Goal: Task Accomplishment & Management: Manage account settings

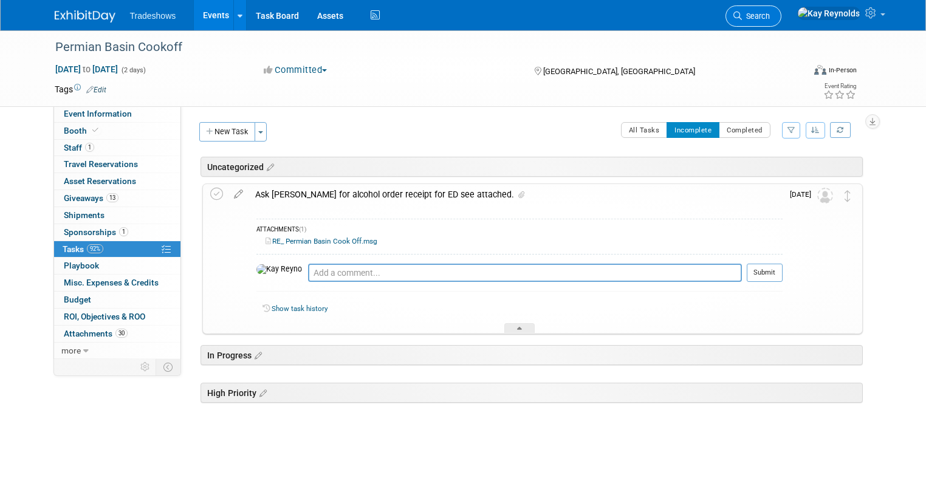
click at [781, 10] on link "Search" at bounding box center [753, 15] width 56 height 21
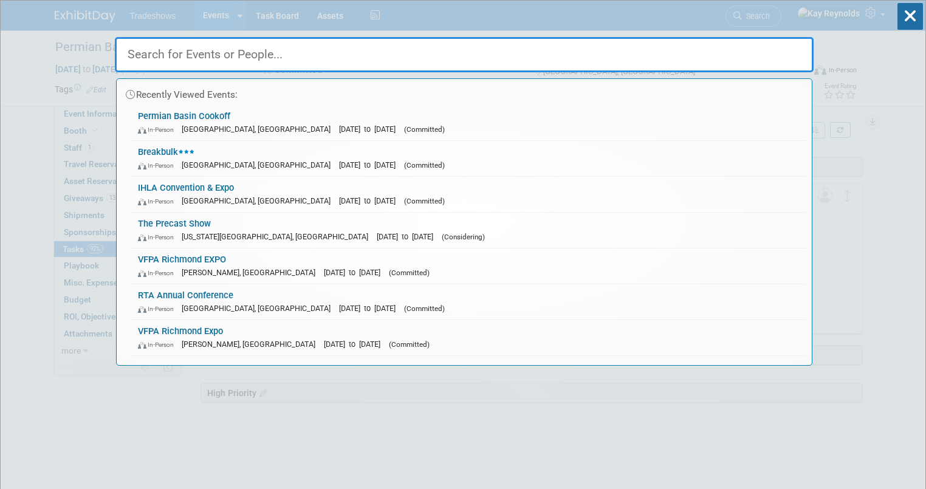
click at [154, 53] on input "text" at bounding box center [464, 54] width 698 height 35
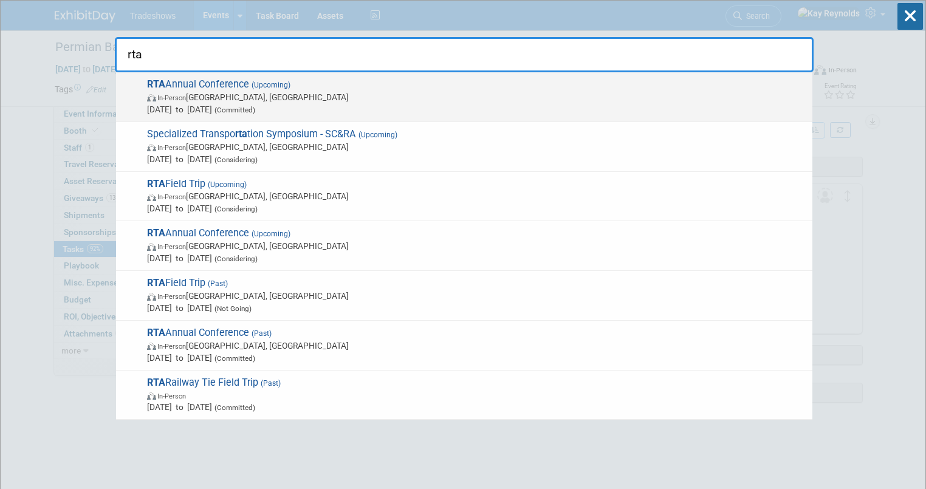
type input "rta"
click at [183, 95] on span "In-Person" at bounding box center [171, 98] width 29 height 8
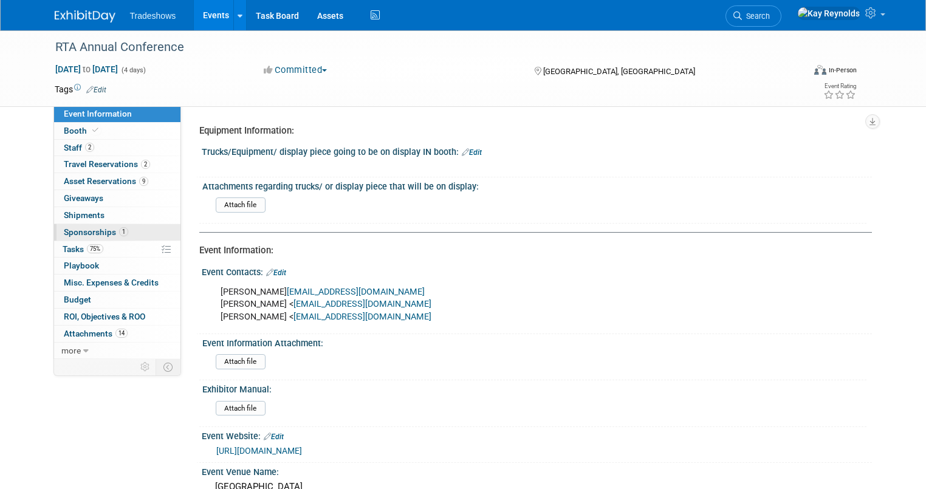
click at [119, 231] on span "1" at bounding box center [123, 231] width 9 height 9
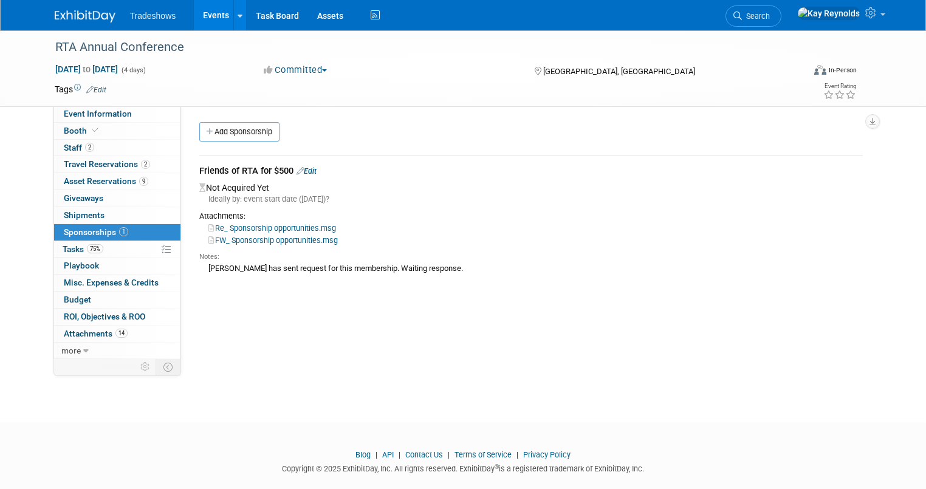
click at [306, 168] on link "Edit" at bounding box center [306, 170] width 20 height 9
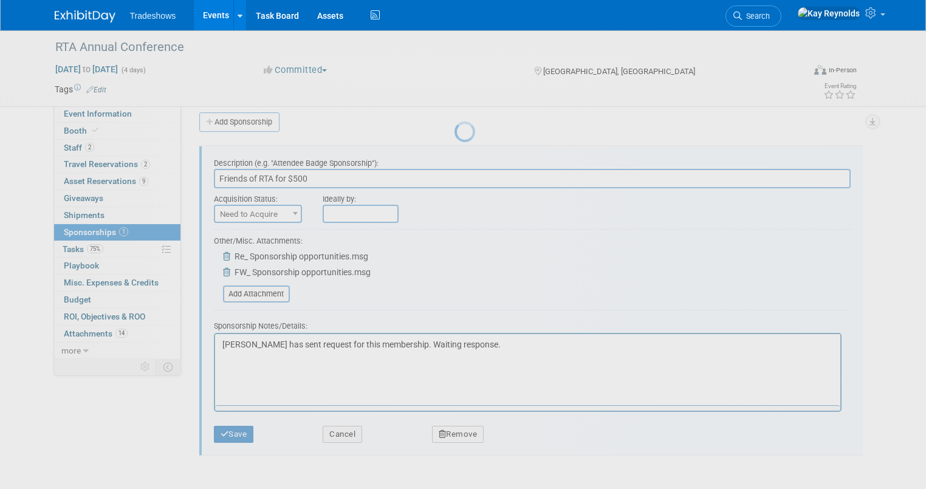
scroll to position [18, 0]
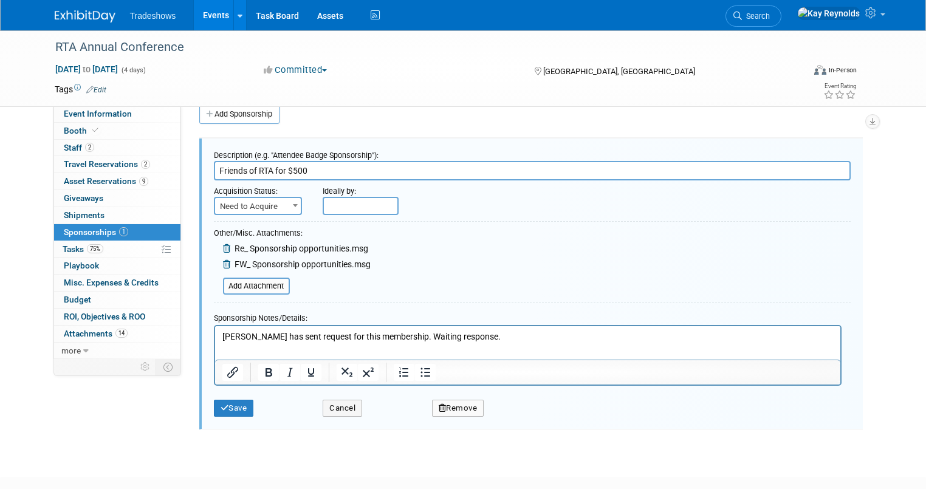
click at [289, 202] on span at bounding box center [295, 205] width 12 height 16
select select "2"
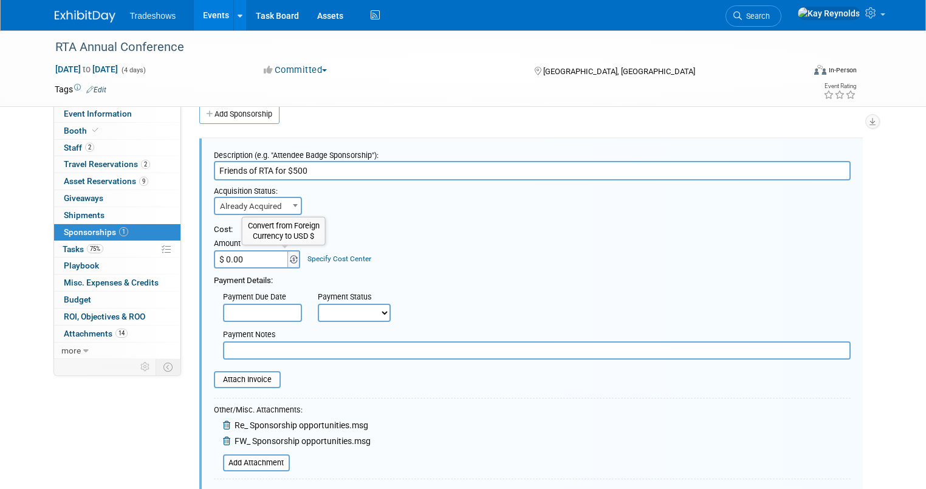
click at [290, 257] on img at bounding box center [294, 259] width 8 height 9
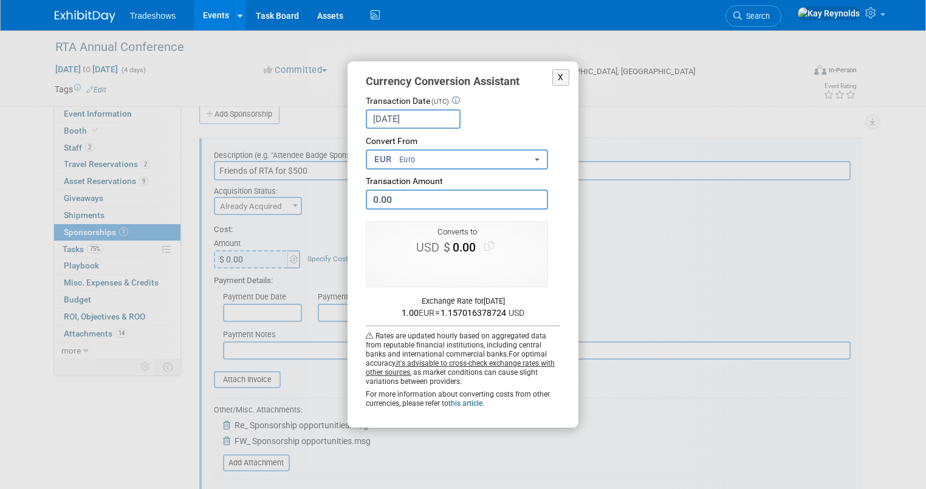
click at [251, 229] on div "X Currency Conversion Assistant Transaction Date (UTC) Oct 13, 2025 Loading Rat…" at bounding box center [462, 244] width 547 height 366
click at [564, 73] on button "X" at bounding box center [560, 77] width 17 height 16
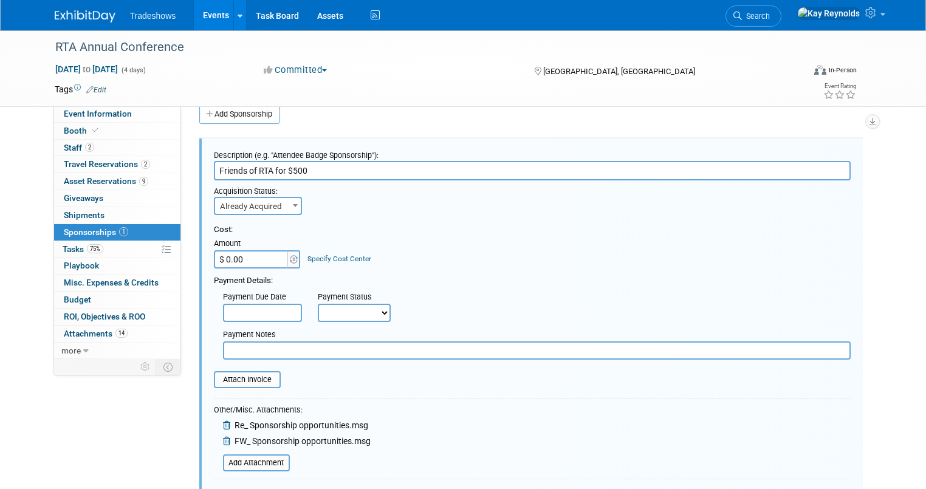
click at [221, 257] on input "$ 0.00" at bounding box center [252, 259] width 76 height 18
type input "$ 500.00"
click at [462, 248] on div "Cost: Amount $ 500.00 Specify Cost Center Cost Center -- Not Specified --" at bounding box center [532, 246] width 636 height 44
click at [294, 279] on div "Payment Details:" at bounding box center [532, 277] width 636 height 18
click at [233, 279] on div "Payment Details:" at bounding box center [532, 277] width 636 height 18
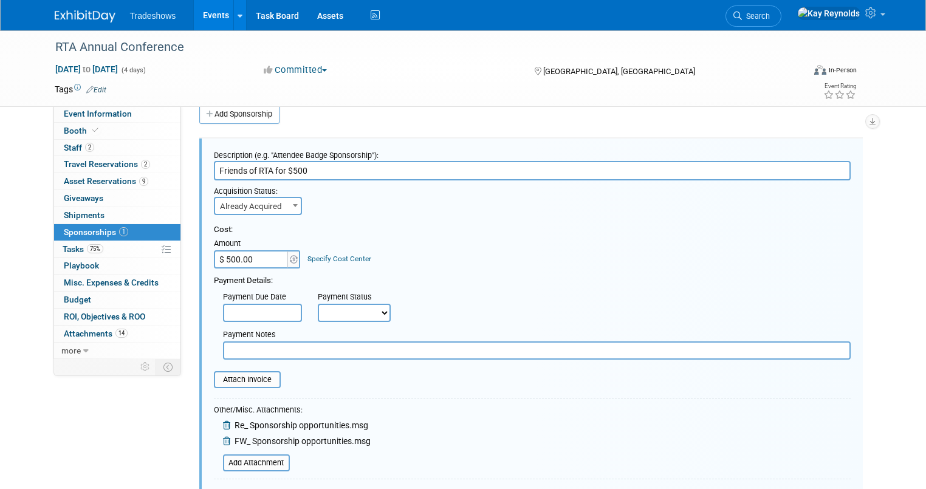
click at [257, 236] on td "Amount $ 500.00" at bounding box center [258, 252] width 88 height 33
click at [214, 377] on input "file" at bounding box center [207, 379] width 145 height 15
click at [226, 350] on input "text" at bounding box center [536, 350] width 627 height 18
type input "We cancelled Barry so when we pay the $500"
click at [106, 141] on link "2 Staff 2" at bounding box center [117, 148] width 126 height 16
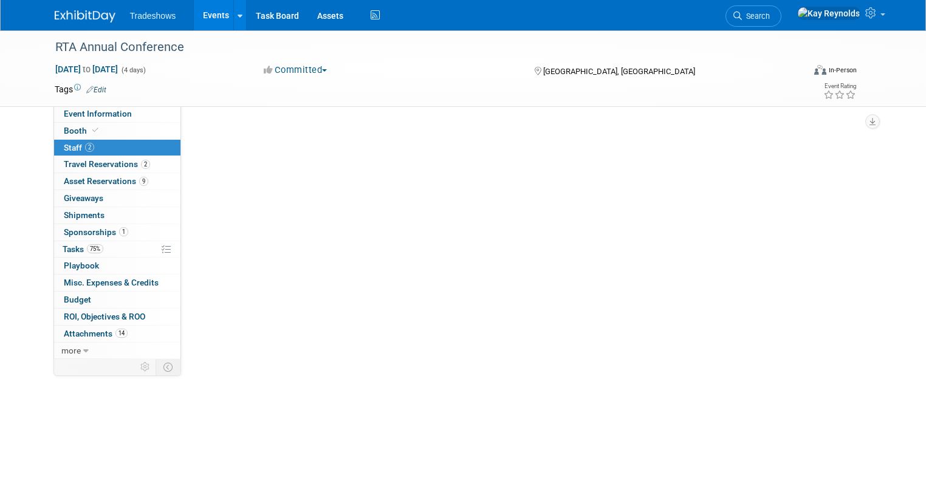
scroll to position [0, 0]
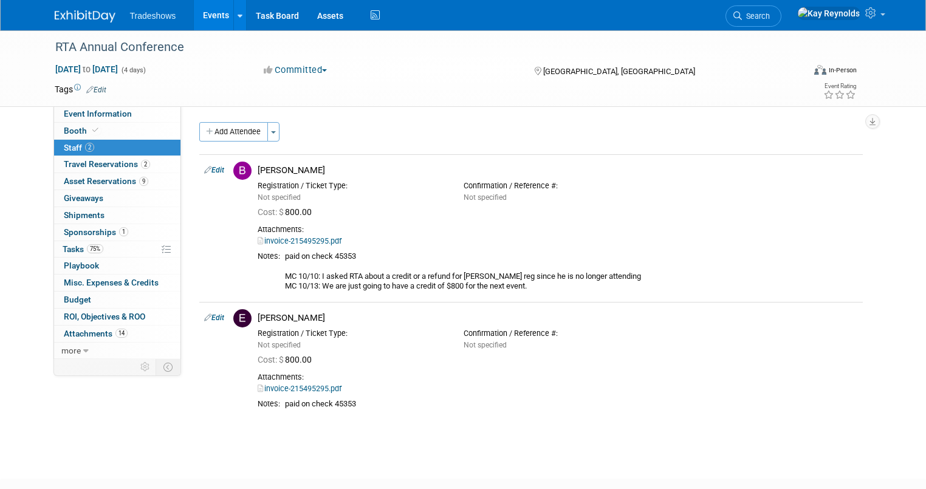
click at [122, 230] on link "1 Sponsorships 1" at bounding box center [117, 232] width 126 height 16
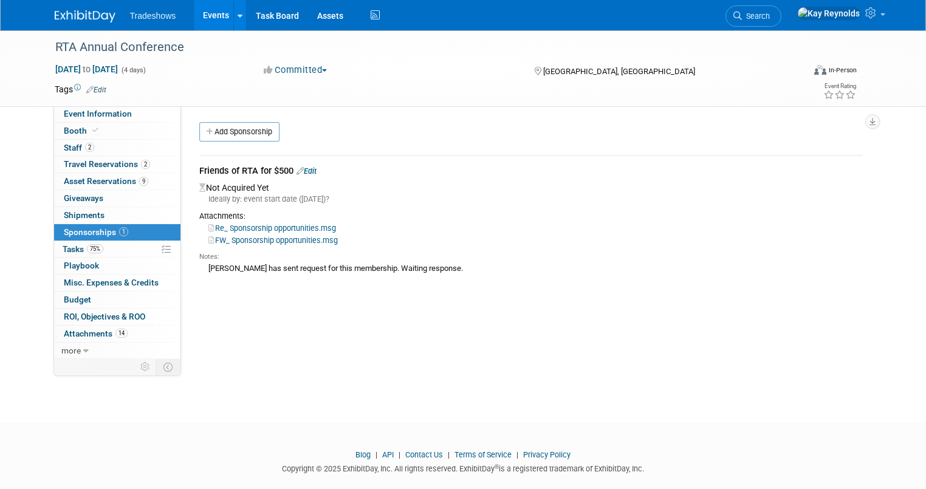
click at [251, 228] on link "Re_ Sponsorship opportunities.msg" at bounding box center [272, 227] width 128 height 9
click at [239, 242] on link "FW_ Sponsorship opportunities.msg" at bounding box center [272, 240] width 129 height 9
click at [299, 168] on link "Edit" at bounding box center [306, 170] width 20 height 9
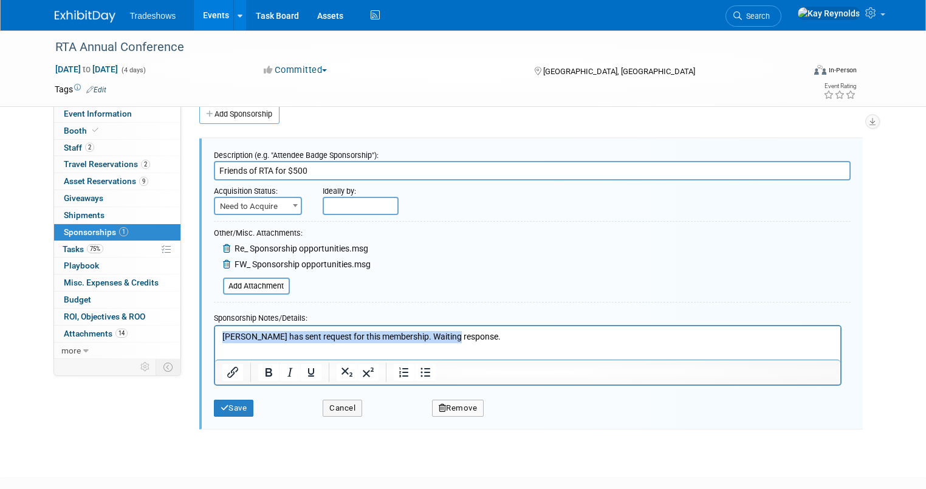
drag, startPoint x: 466, startPoint y: 339, endPoint x: 120, endPoint y: 329, distance: 346.3
click at [214, 329] on html "Kay has sent request for this membership. Waiting response." at bounding box center [526, 334] width 625 height 17
click at [240, 204] on span "Need to Acquire" at bounding box center [258, 206] width 86 height 17
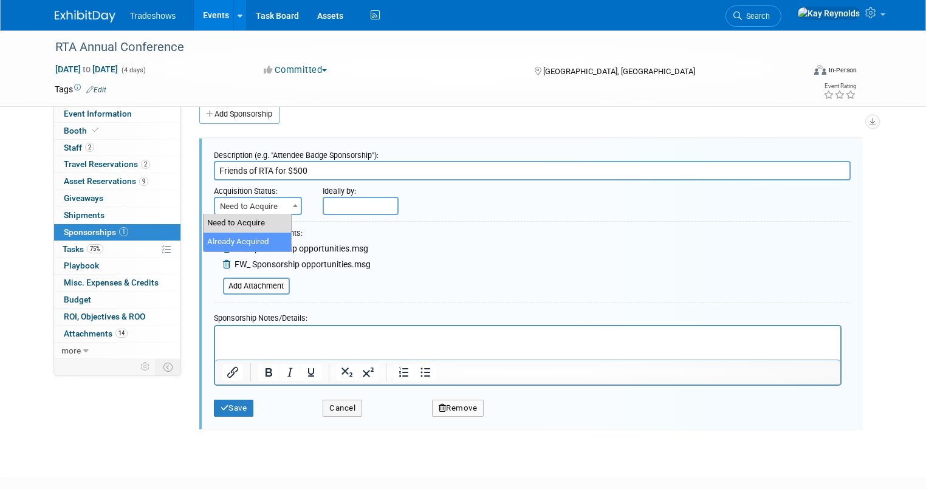
select select "2"
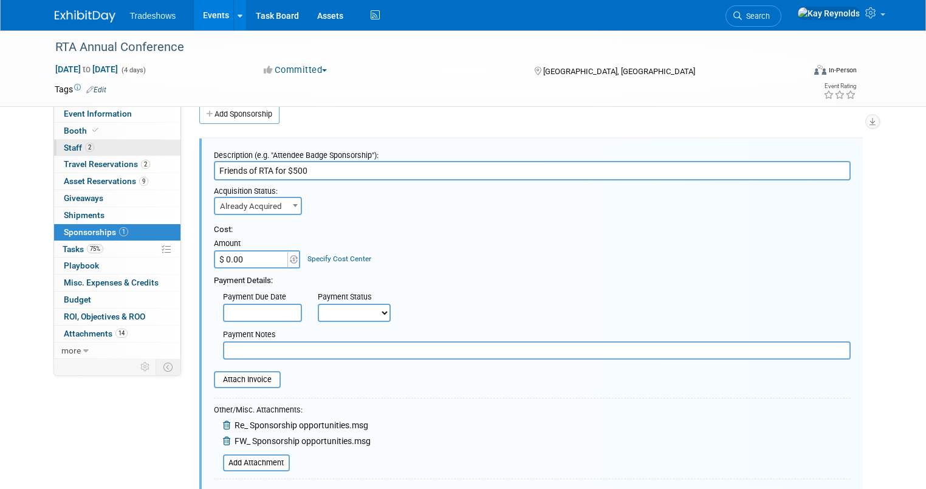
click at [101, 148] on link "2 Staff 2" at bounding box center [117, 148] width 126 height 16
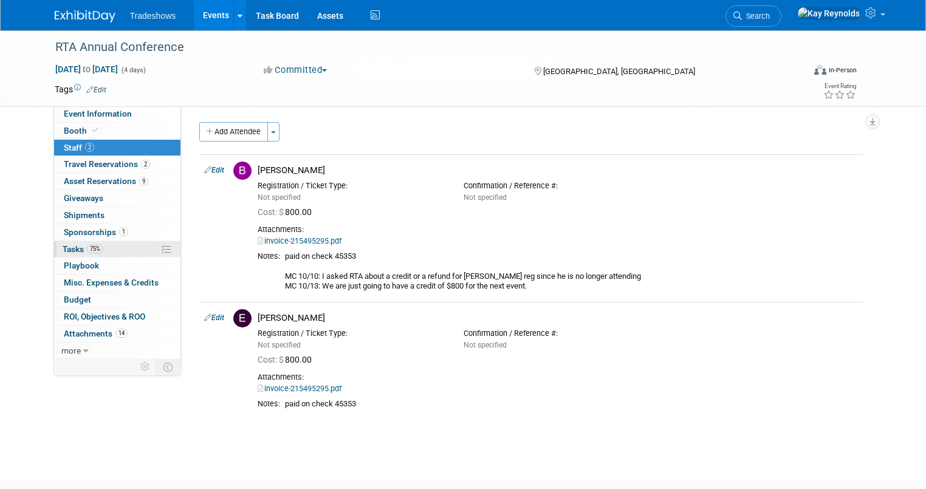
click at [70, 251] on span "Tasks 75%" at bounding box center [83, 249] width 41 height 10
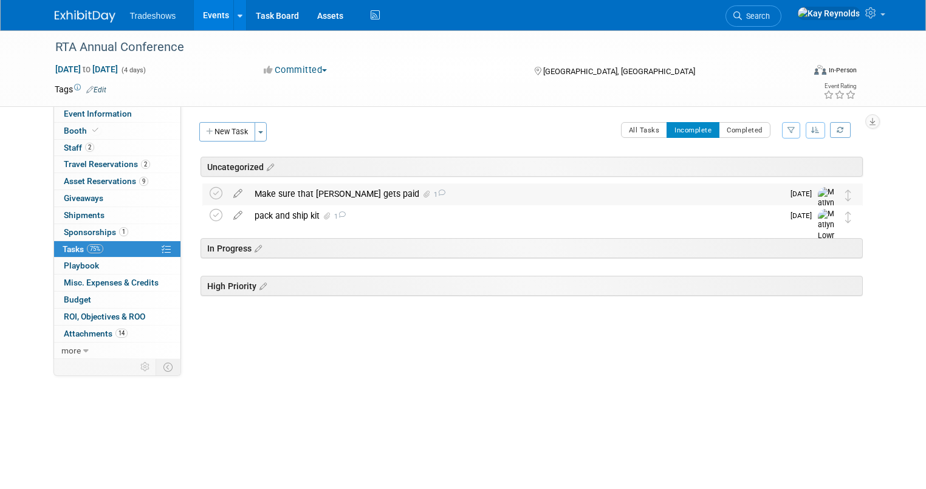
click at [251, 192] on div "Make sure that invoice gets paid 1" at bounding box center [515, 193] width 534 height 21
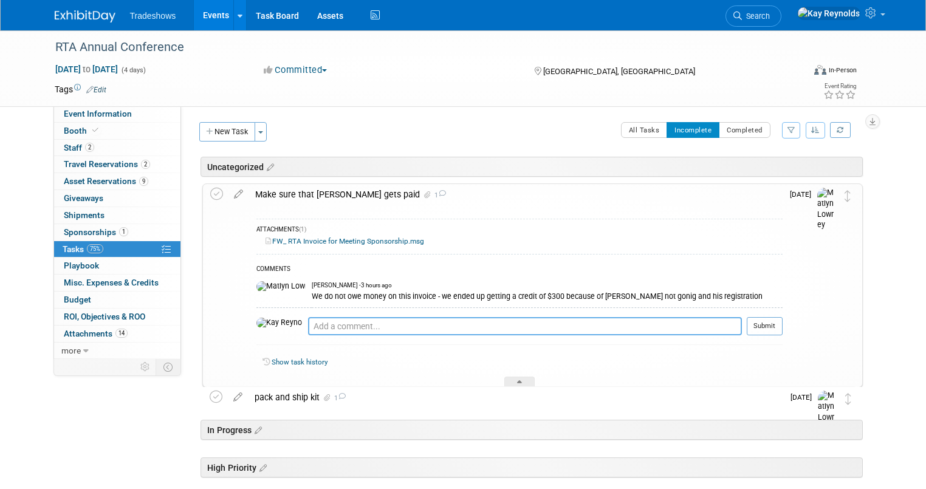
click at [308, 326] on textarea at bounding box center [525, 326] width 434 height 18
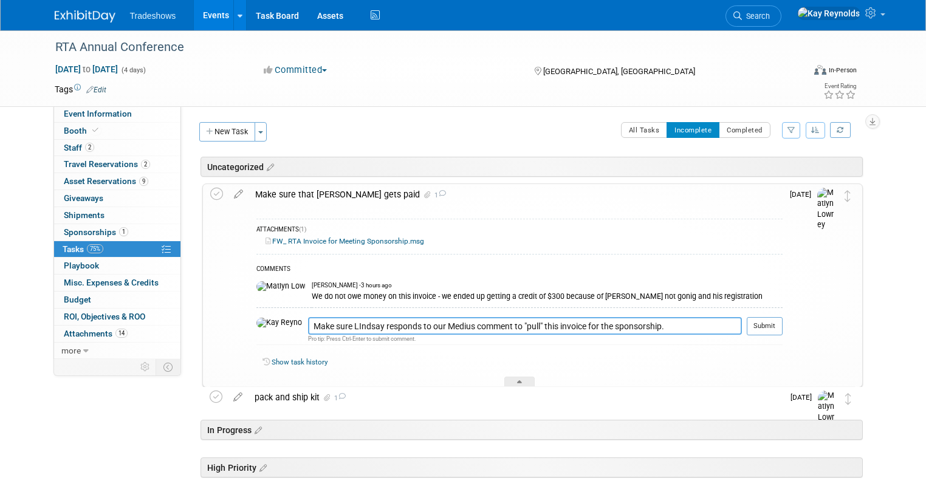
type textarea "Make sure LIndsay responds to our Medius comment to "pull" this invoice for the…"
click at [763, 326] on button "Submit" at bounding box center [764, 326] width 36 height 18
